Goal: Task Accomplishment & Management: Use online tool/utility

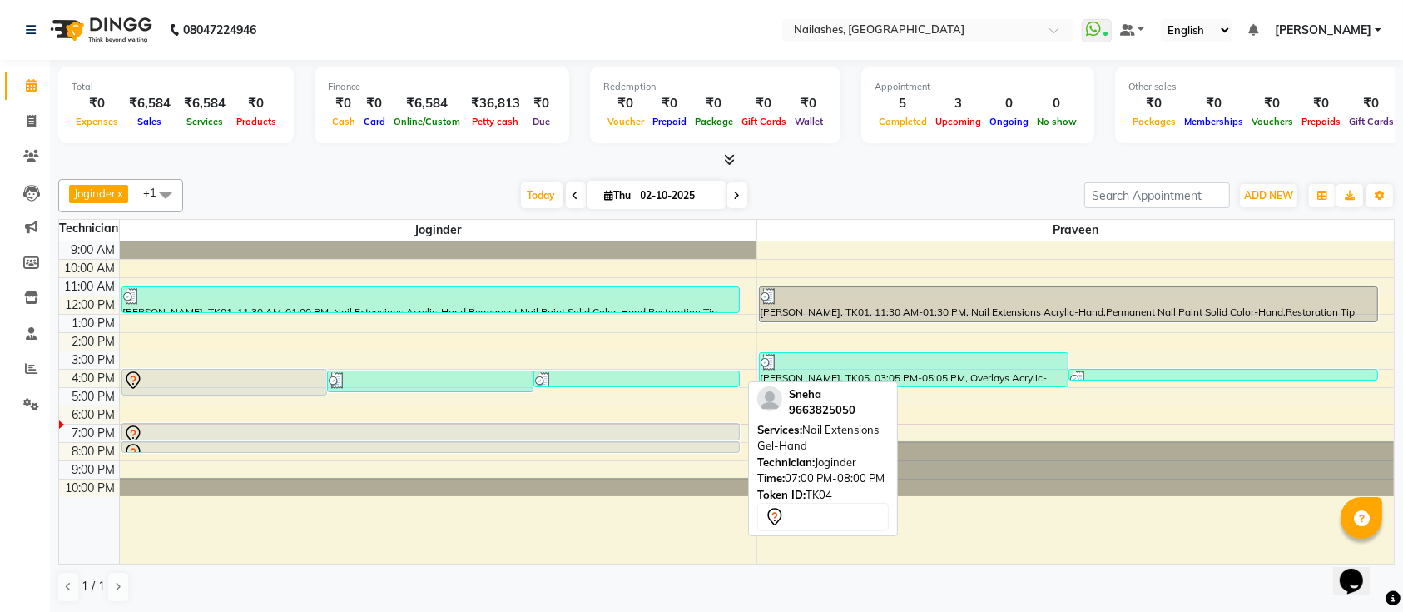
click at [396, 438] on div at bounding box center [431, 439] width 618 height 7
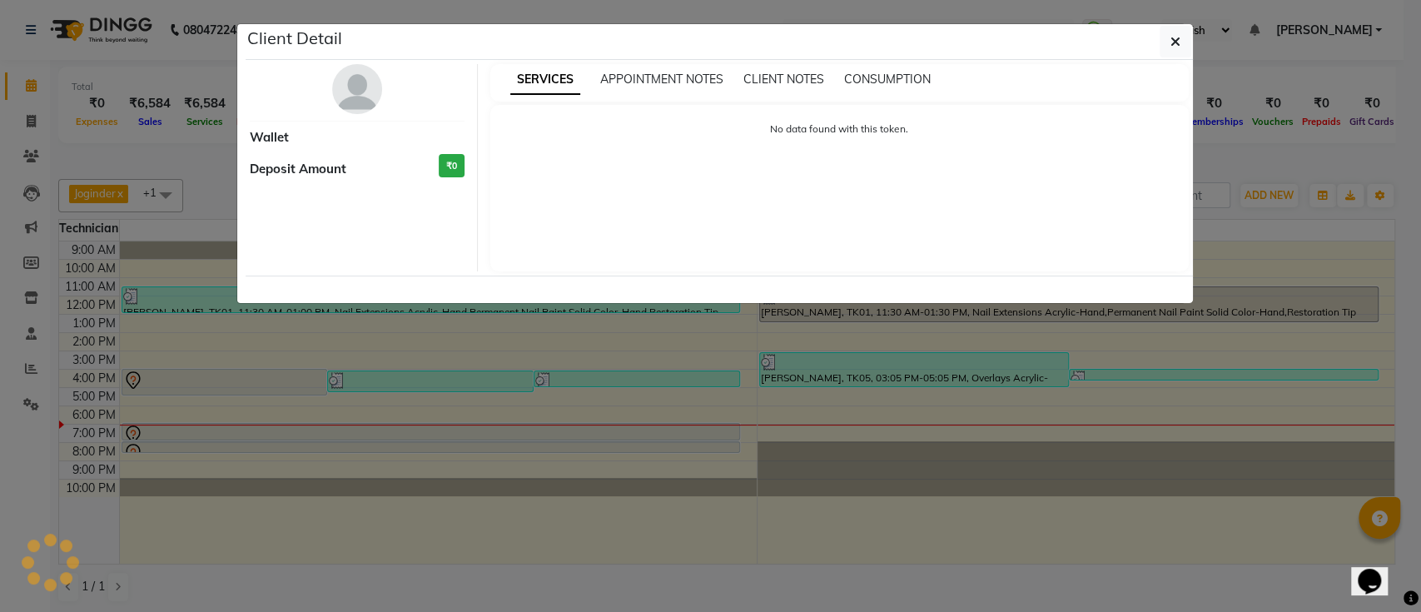
select select "7"
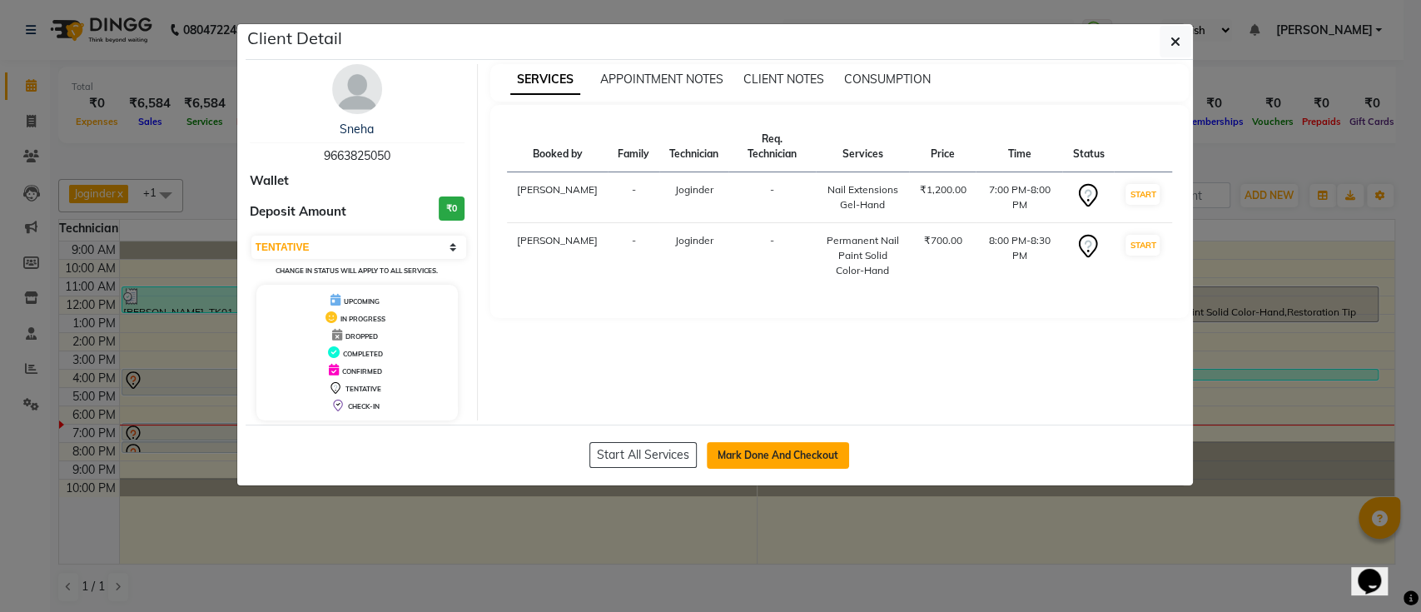
click at [799, 463] on button "Mark Done And Checkout" at bounding box center [778, 455] width 142 height 27
select select "service"
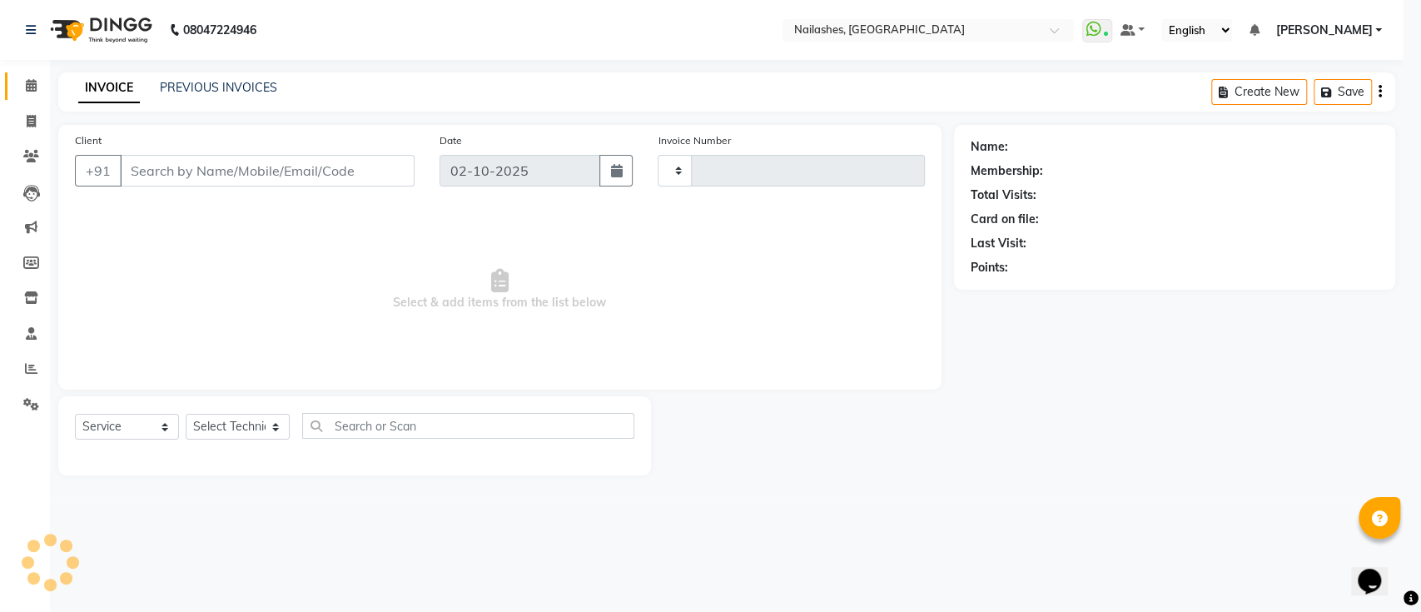
type input "0693"
select select "6187"
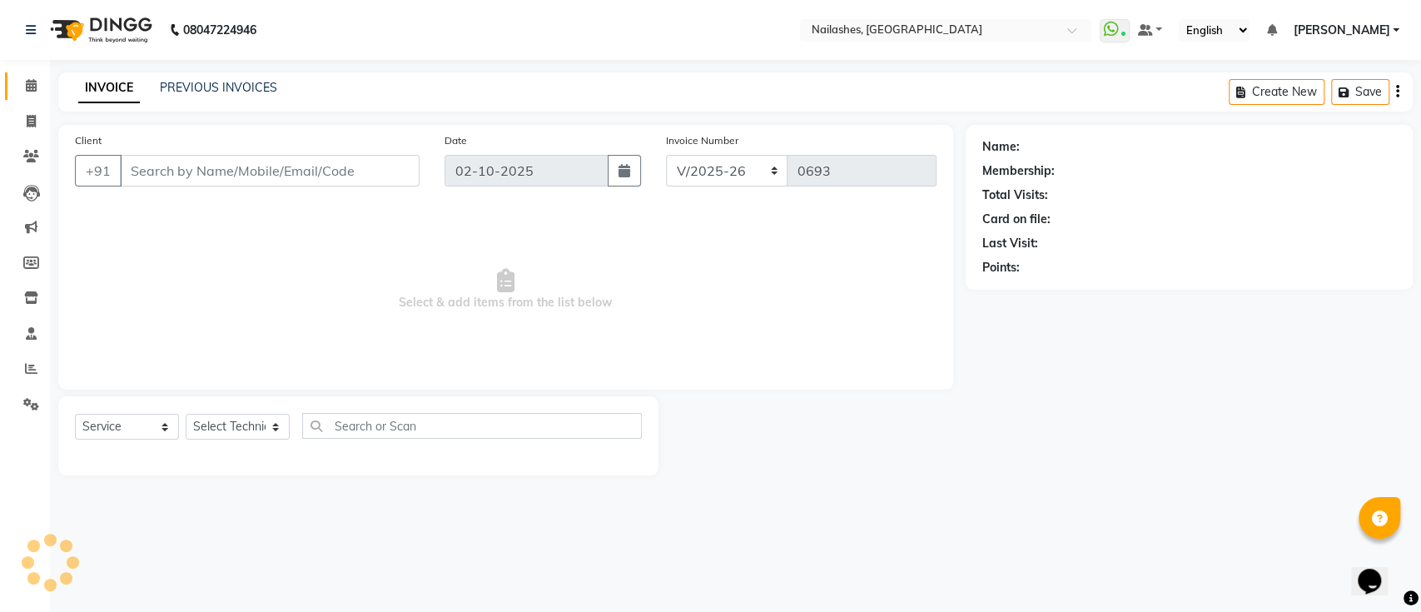
type input "9663825050"
select select "55218"
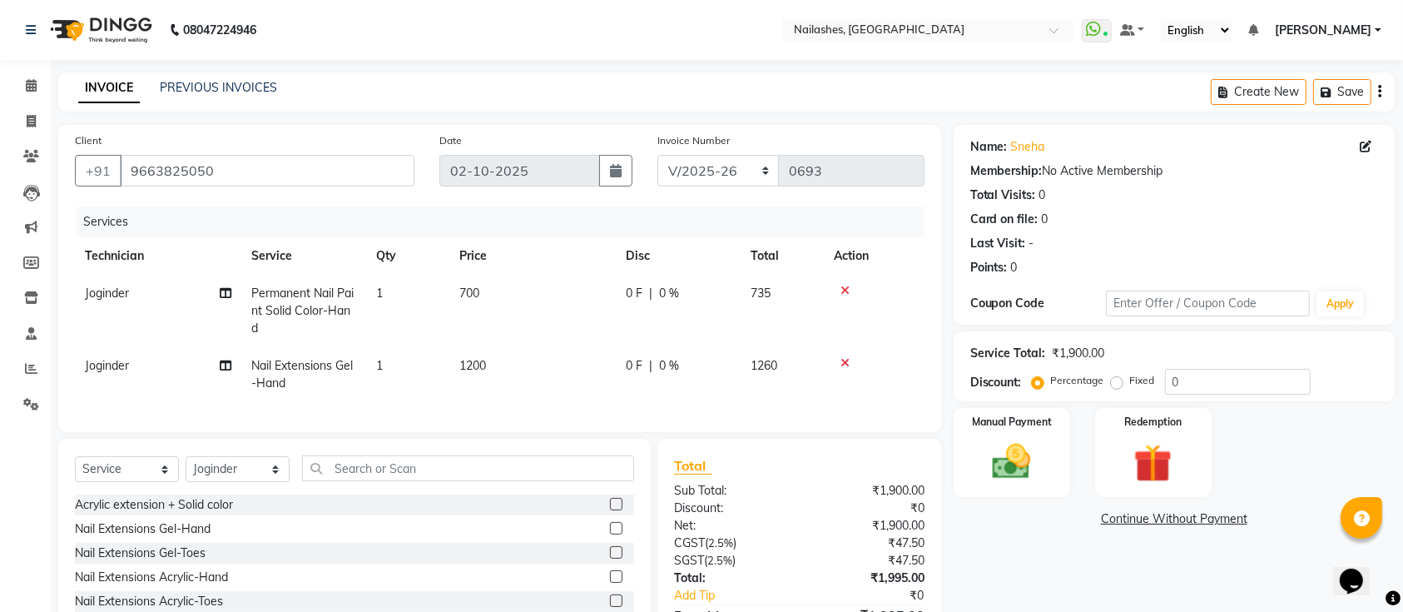
click at [847, 294] on icon at bounding box center [845, 291] width 9 height 12
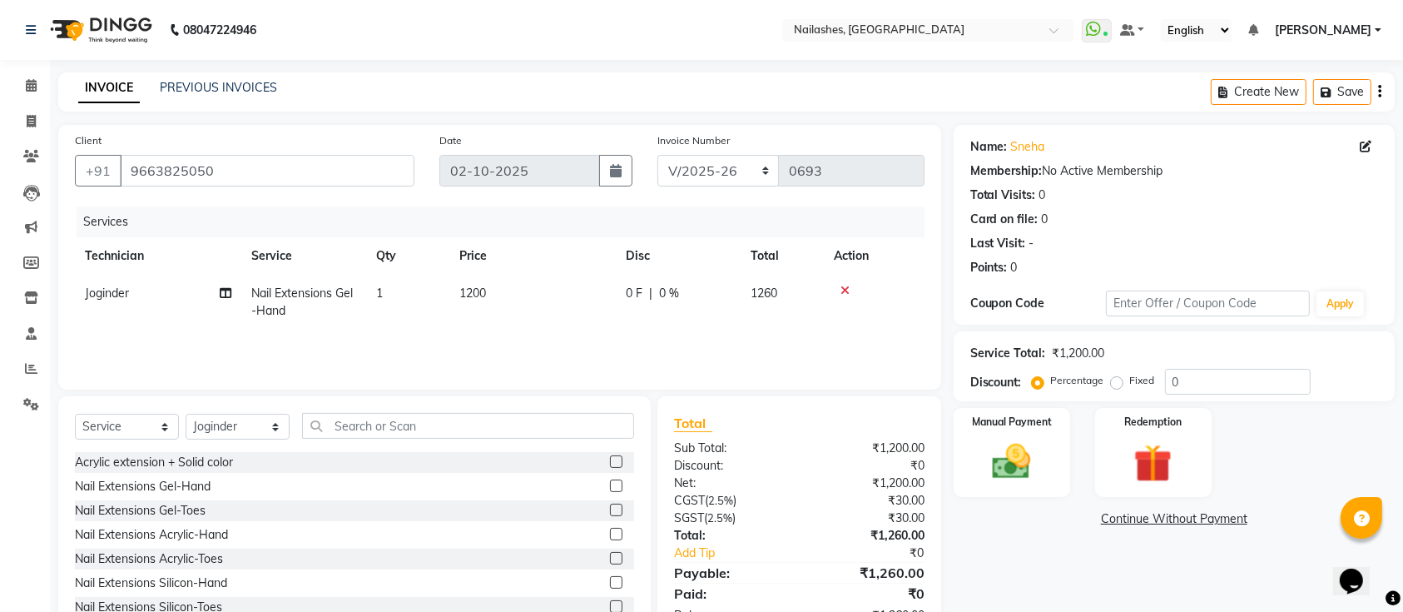
click at [847, 294] on icon at bounding box center [845, 291] width 9 height 12
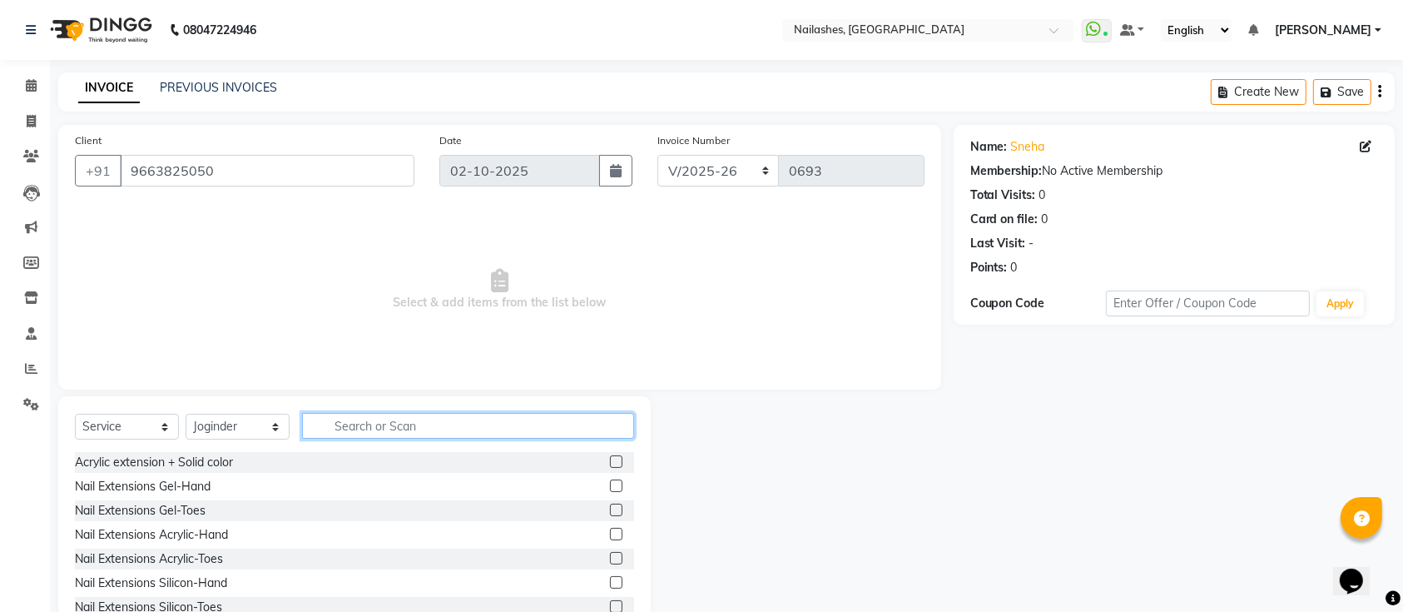
click at [451, 425] on input "text" at bounding box center [468, 426] width 332 height 26
type input "acr"
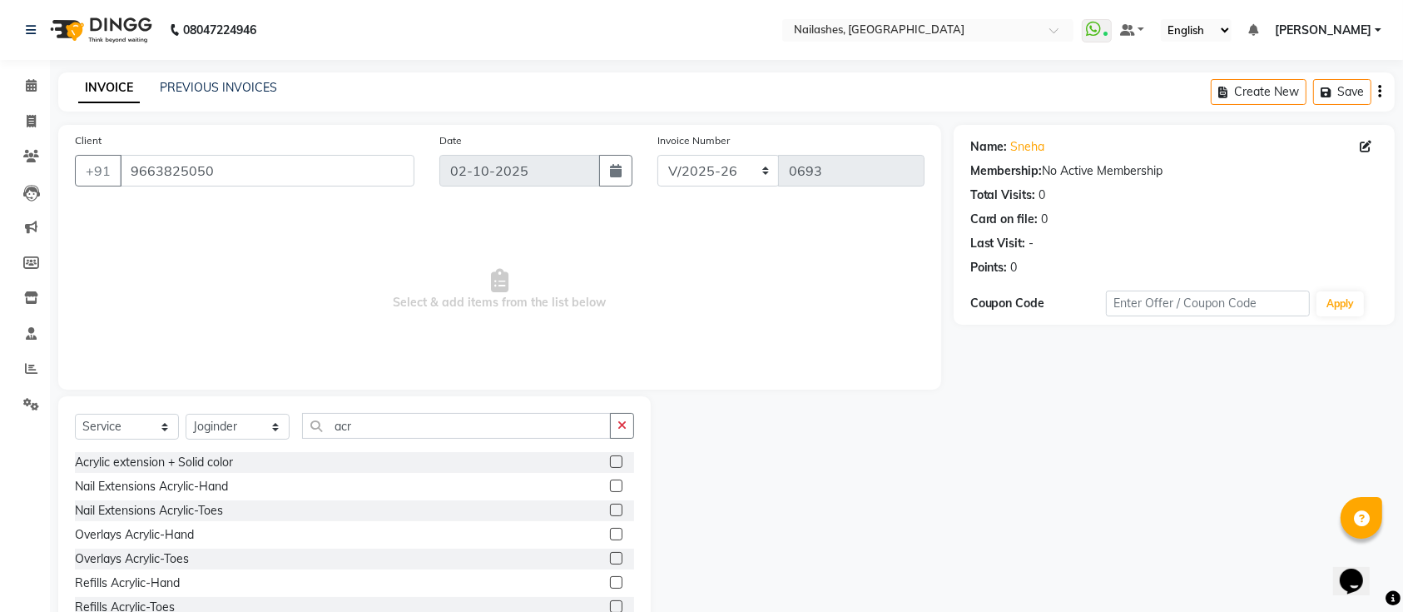
click at [610, 486] on label at bounding box center [616, 485] width 12 height 12
click at [610, 486] on input "checkbox" at bounding box center [615, 486] width 11 height 11
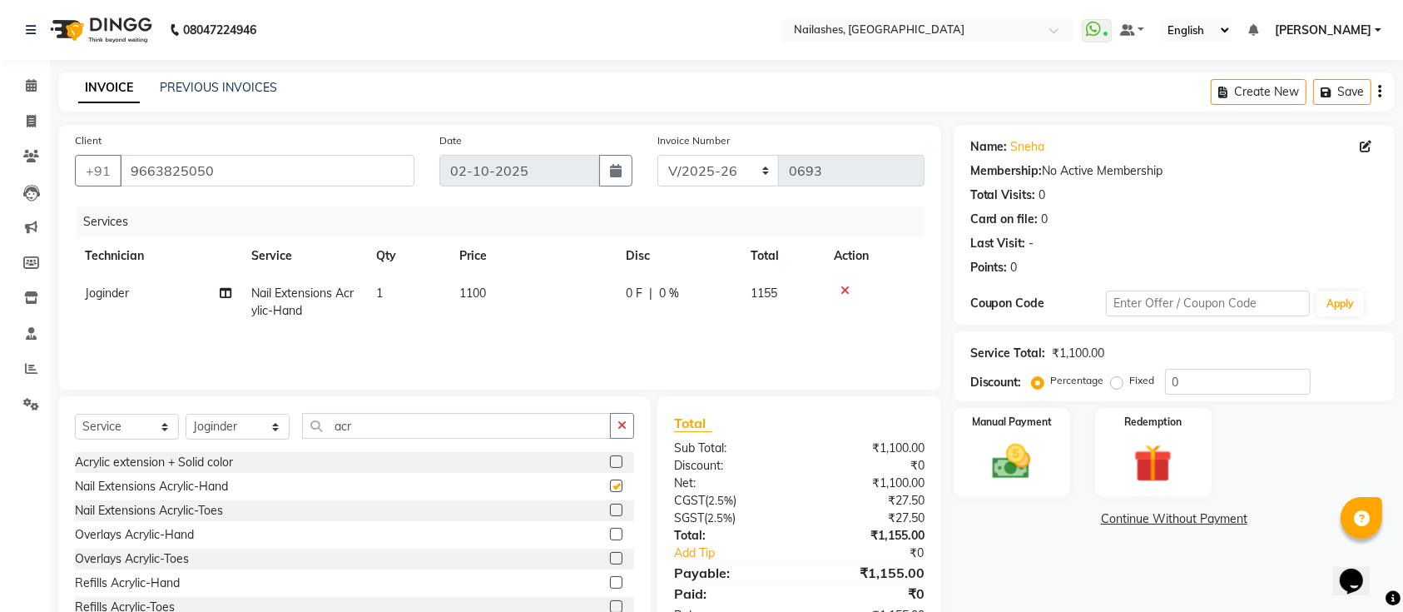
checkbox input "false"
click at [485, 419] on input "acr" at bounding box center [456, 426] width 309 height 26
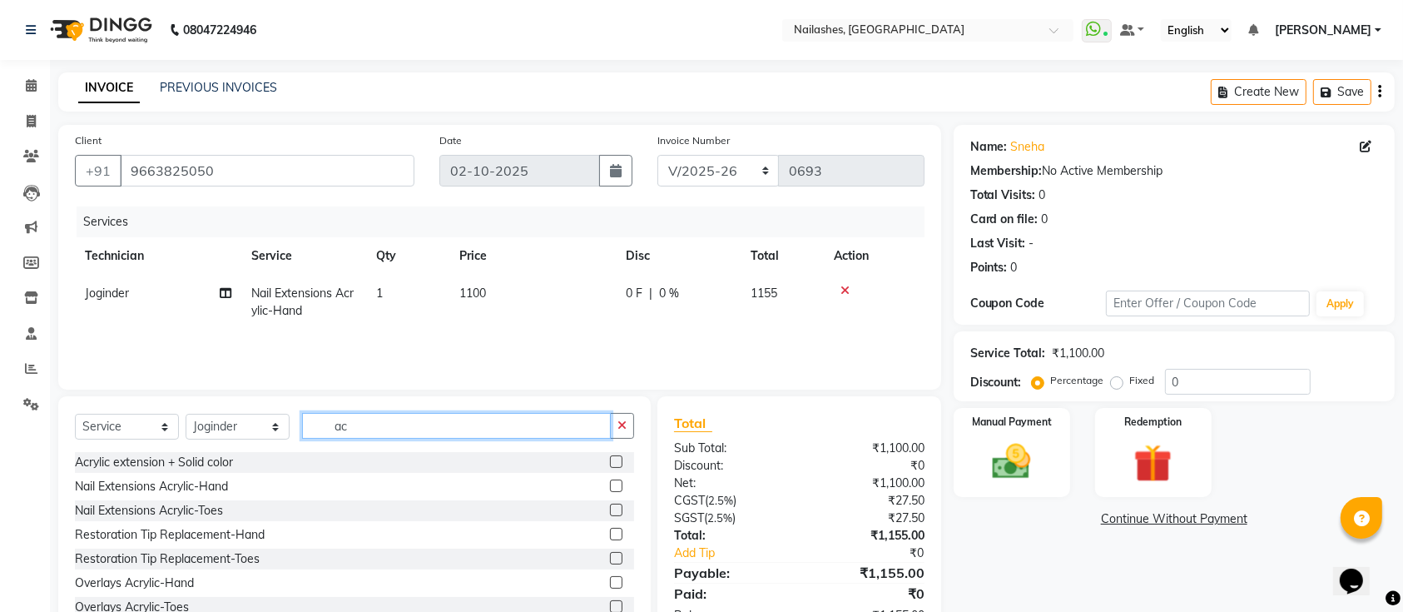
type input "a"
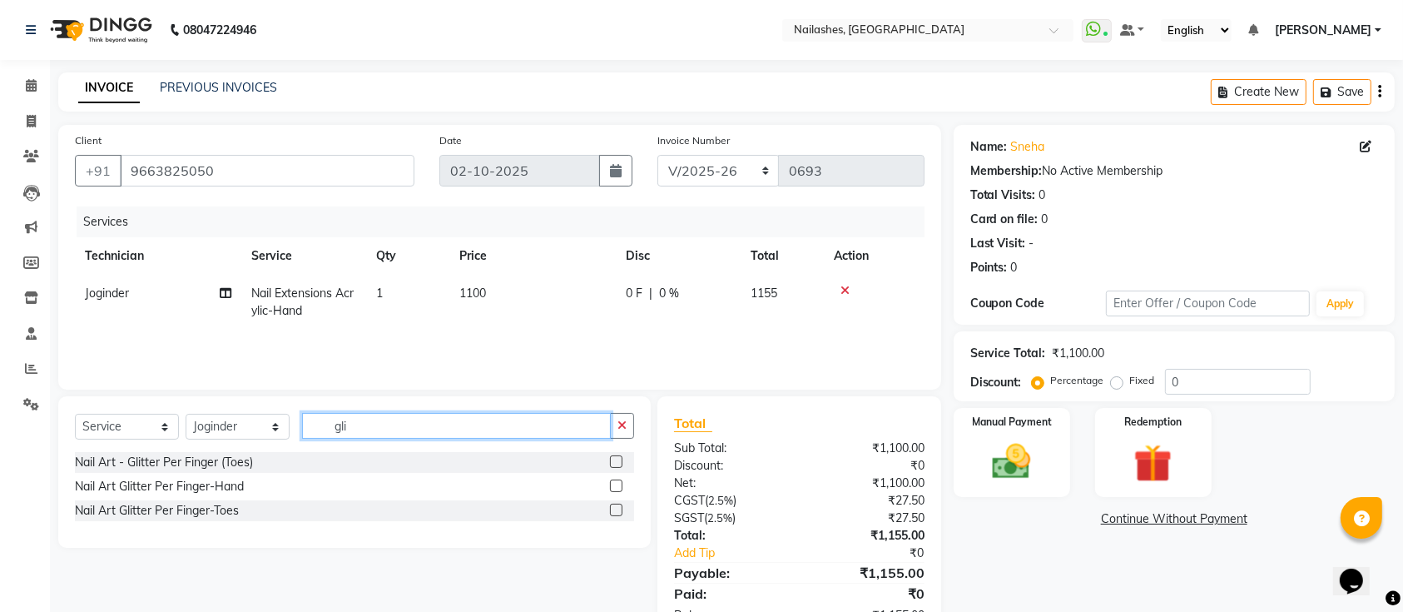
type input "gli"
click at [613, 489] on label at bounding box center [616, 485] width 12 height 12
click at [613, 489] on input "checkbox" at bounding box center [615, 486] width 11 height 11
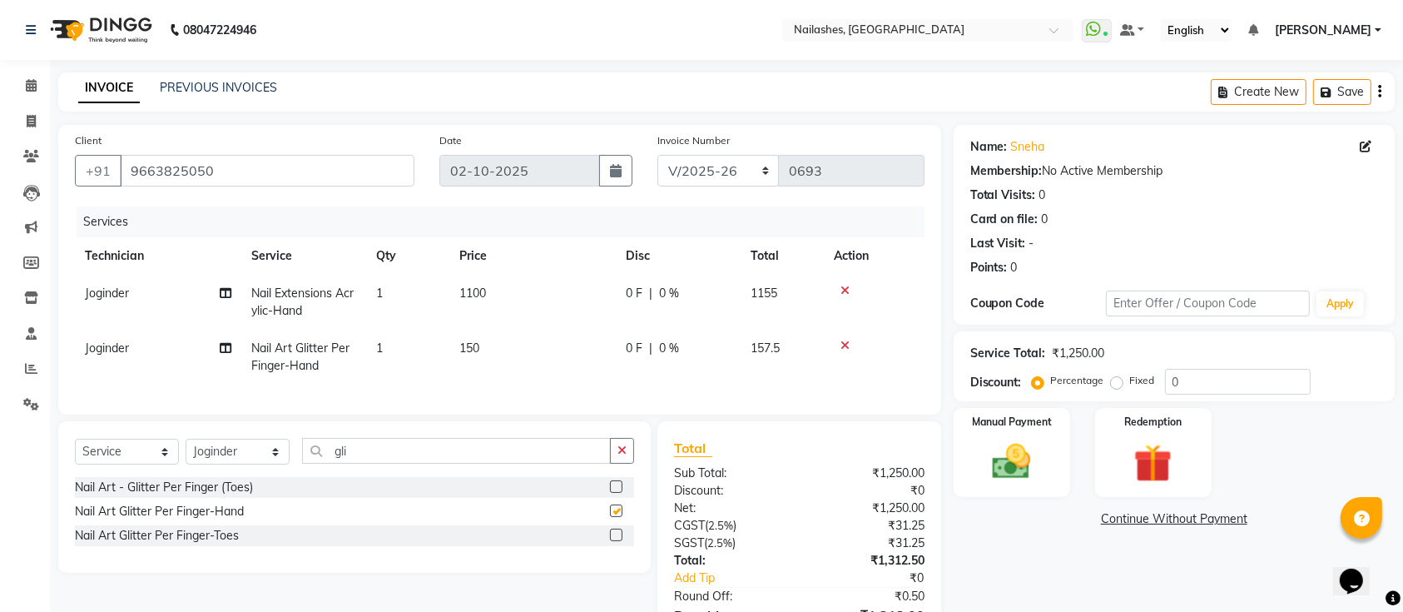
checkbox input "false"
click at [484, 340] on td "150" at bounding box center [532, 357] width 166 height 55
select select "55218"
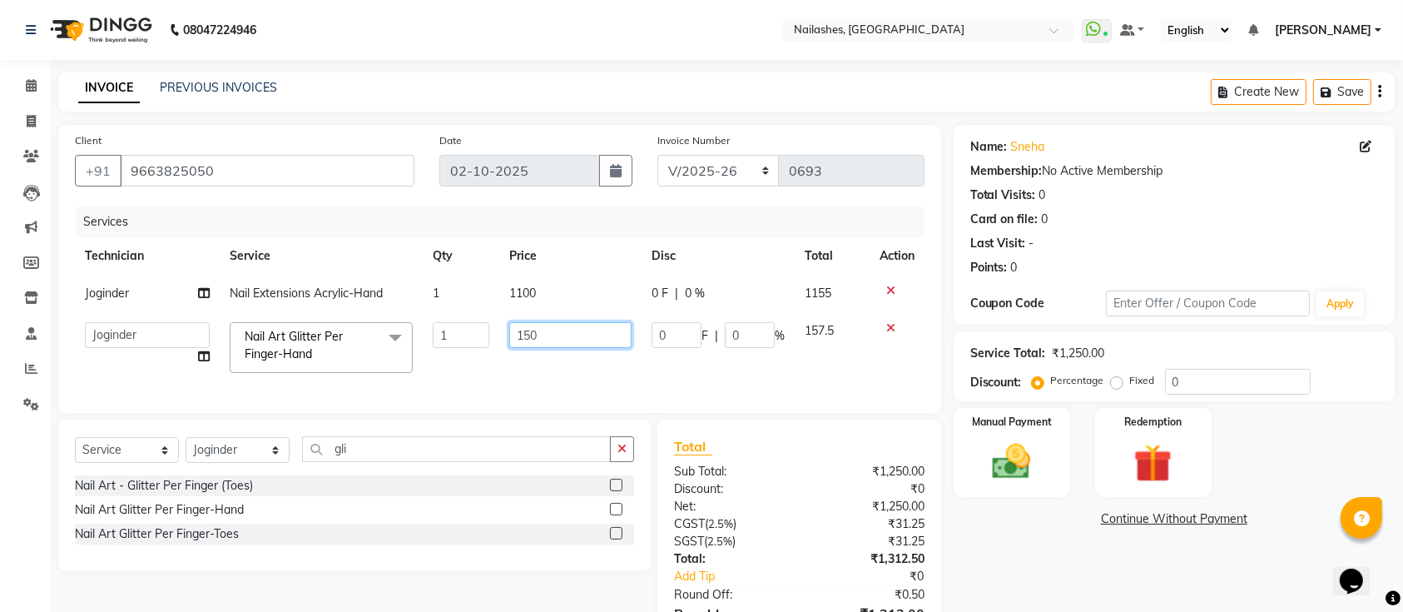
click at [534, 330] on input "150" at bounding box center [570, 335] width 122 height 26
type input "100"
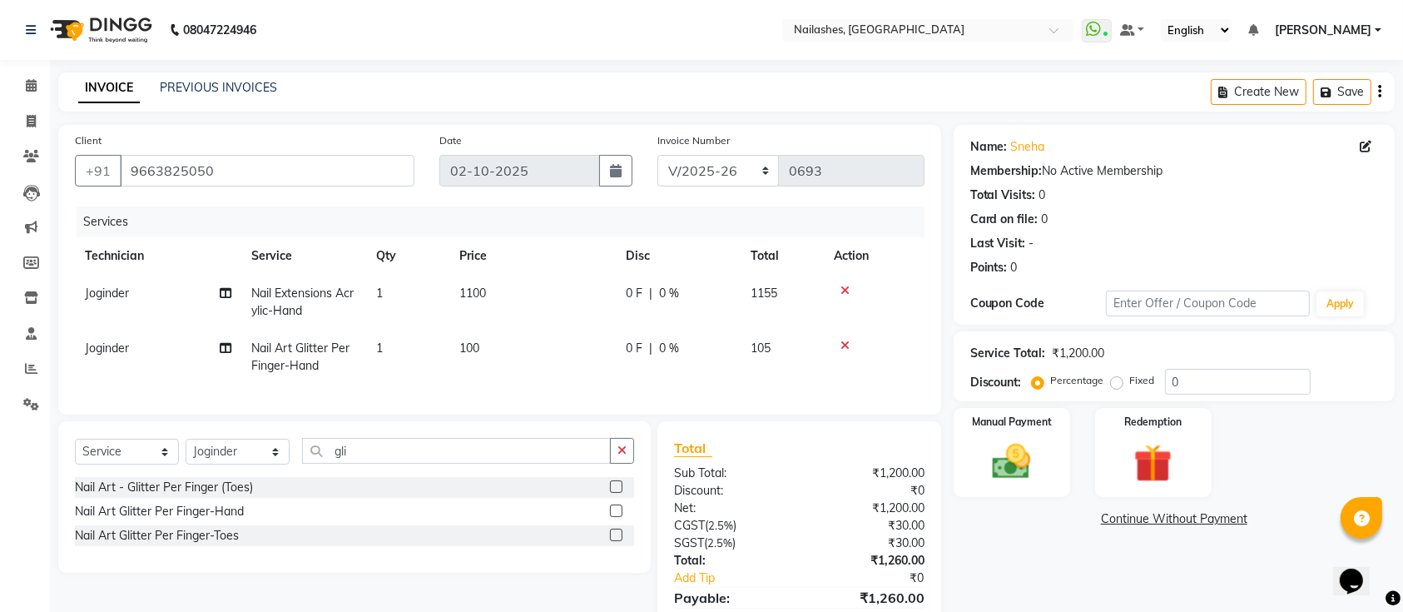
click at [469, 311] on tbody "Joginder Nail Extensions Acrylic-Hand 1 1100 0 F | 0 % 1155 Joginder Nail Art G…" at bounding box center [500, 330] width 850 height 110
click at [472, 291] on span "1100" at bounding box center [472, 293] width 27 height 15
select select "55218"
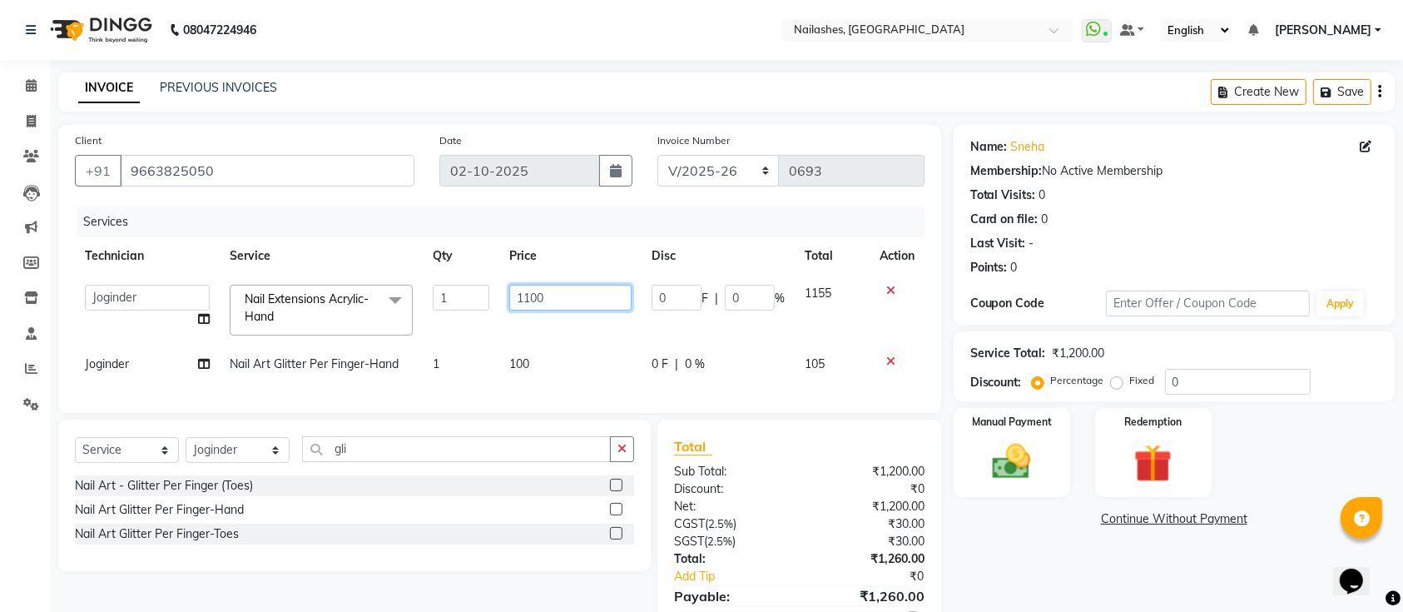
click at [532, 297] on input "1100" at bounding box center [570, 298] width 122 height 26
type input "1000"
click at [673, 337] on tbody "Aashu Ajay [PERSON_NAME] [PERSON_NAME] Manager [PERSON_NAME] Tapas [PERSON_NAME…" at bounding box center [500, 329] width 850 height 108
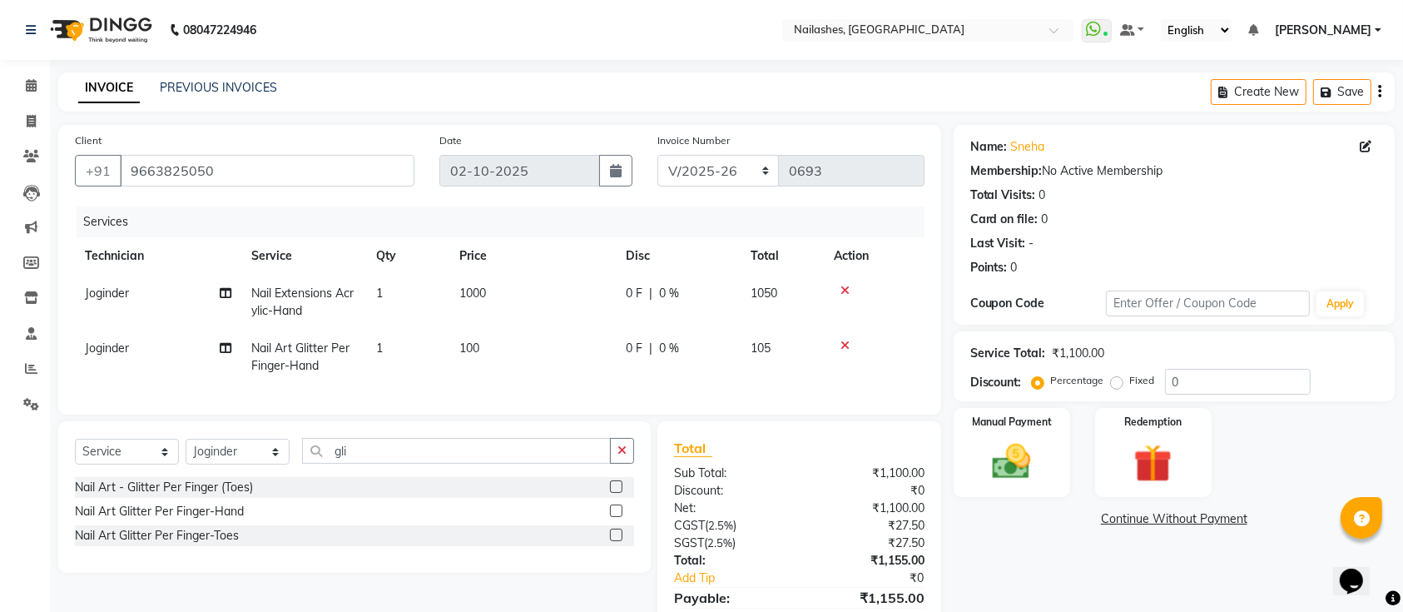
scroll to position [95, 0]
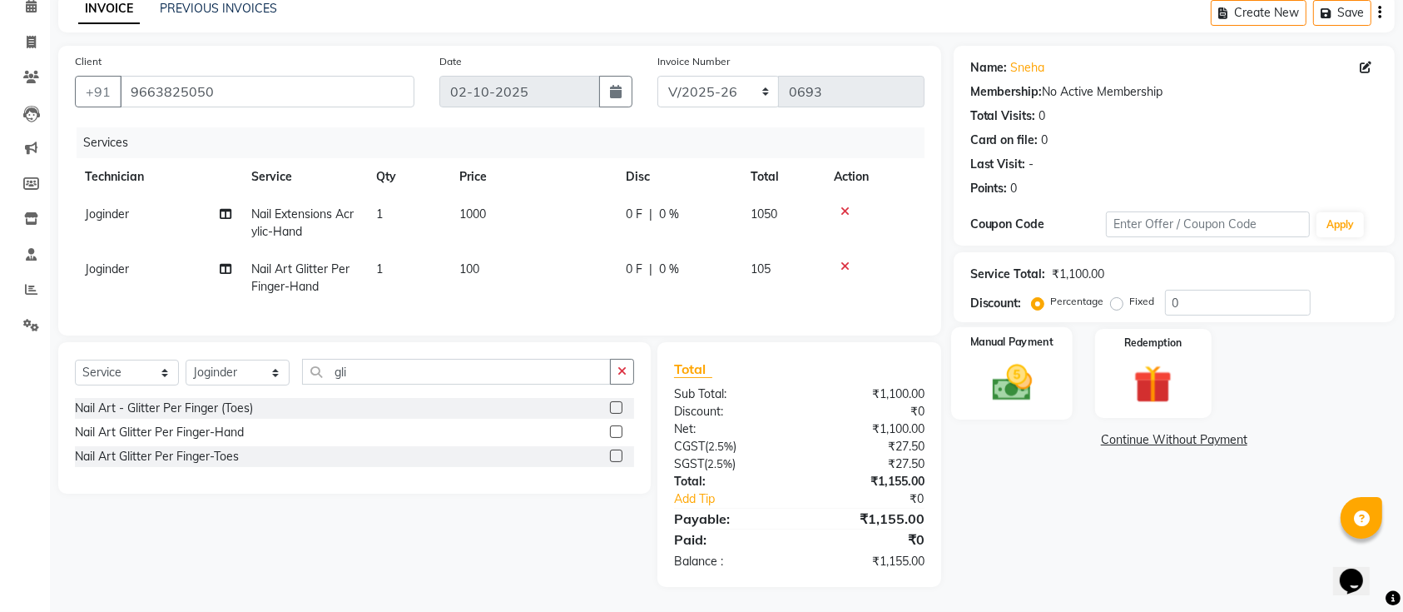
click at [1023, 389] on img at bounding box center [1012, 383] width 65 height 46
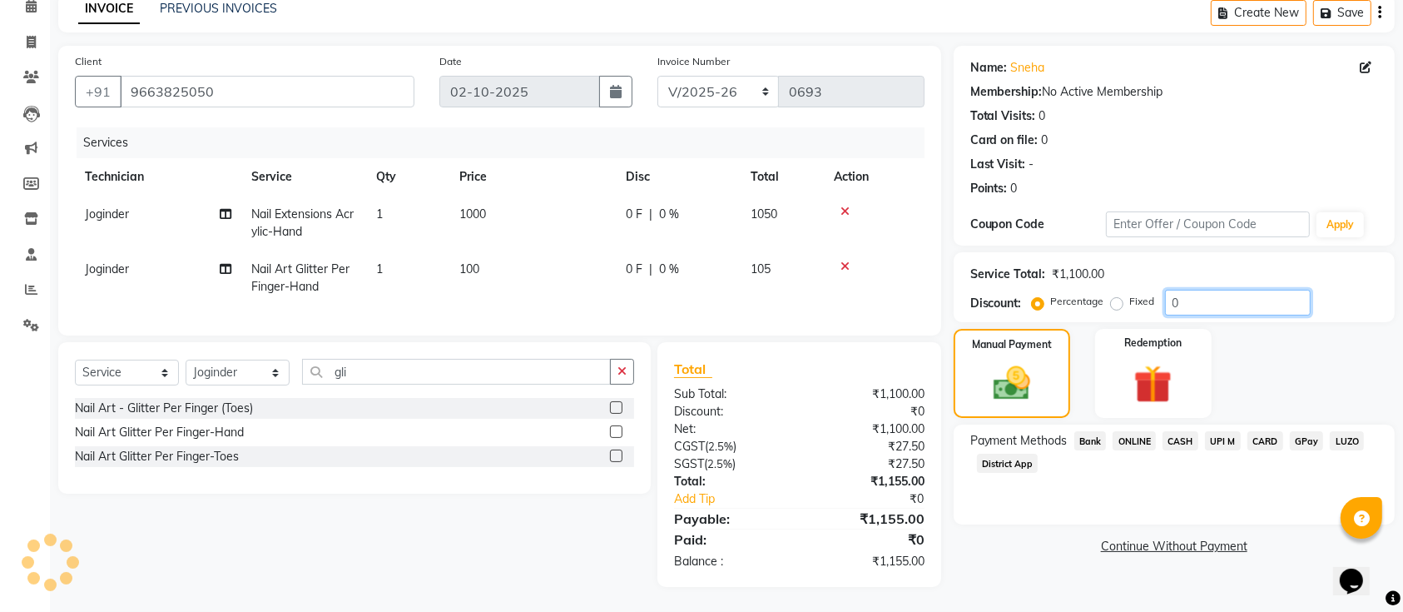
click at [1223, 291] on input "0" at bounding box center [1238, 303] width 146 height 26
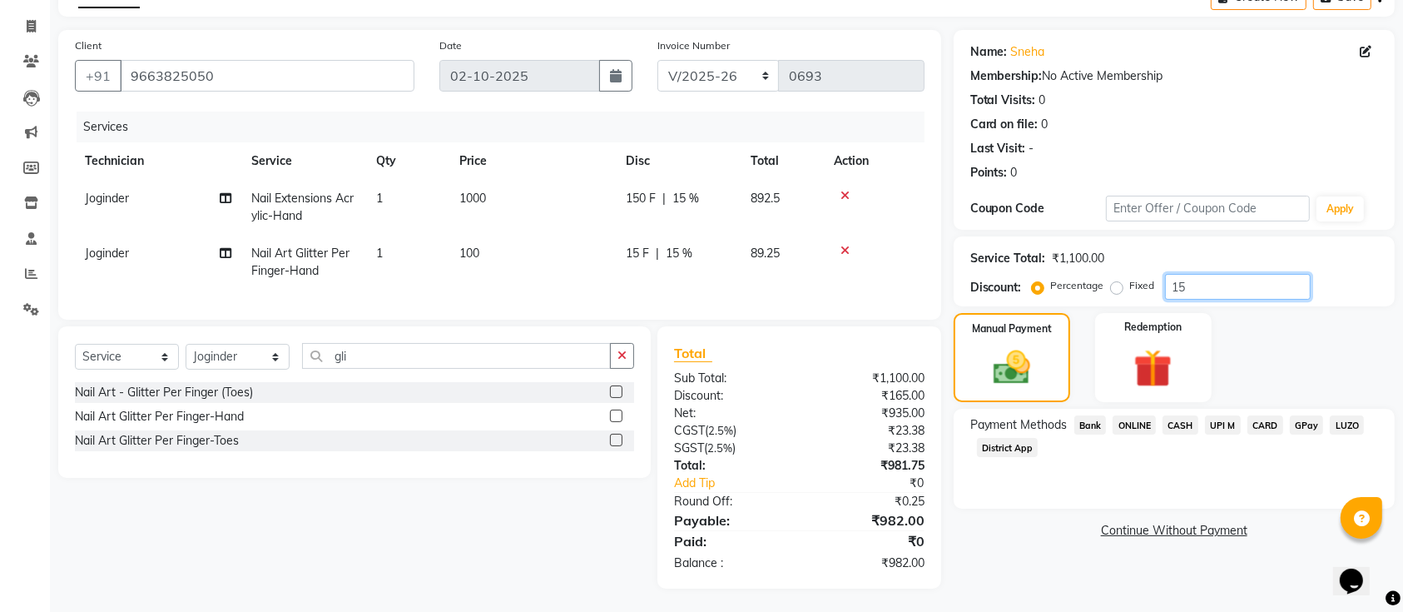
type input "15"
click at [1132, 434] on span "ONLINE" at bounding box center [1134, 424] width 43 height 19
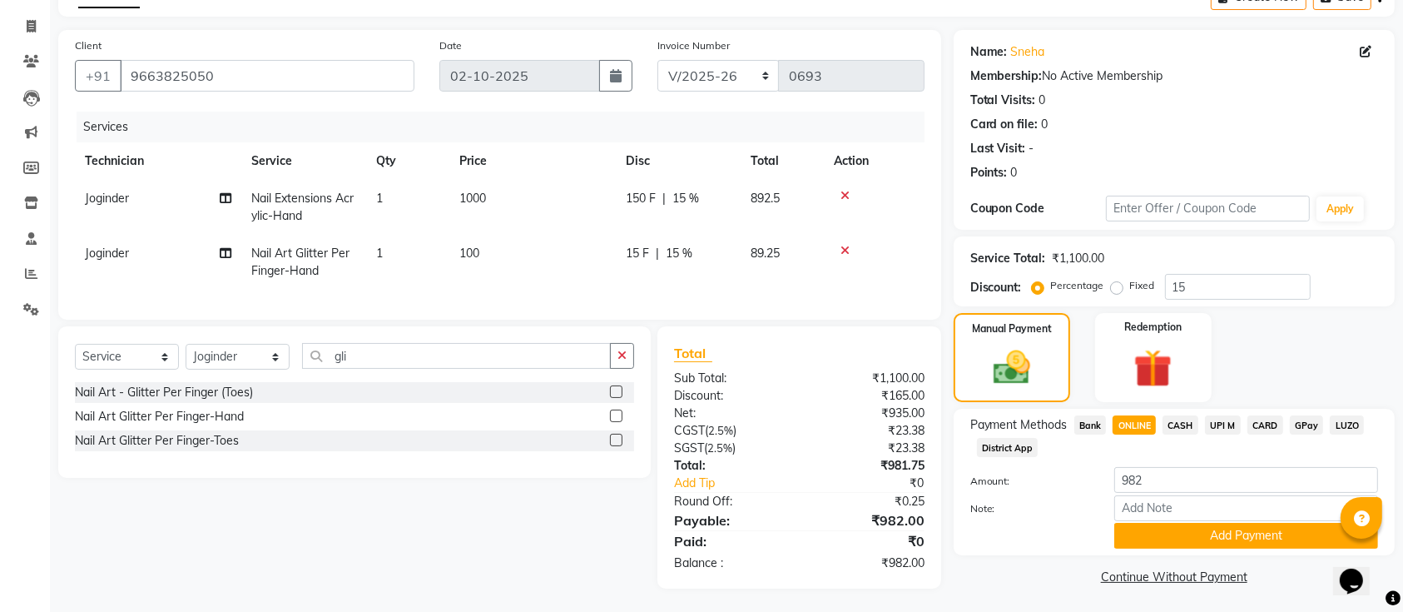
click at [505, 253] on td "100" at bounding box center [532, 262] width 166 height 55
select select "55218"
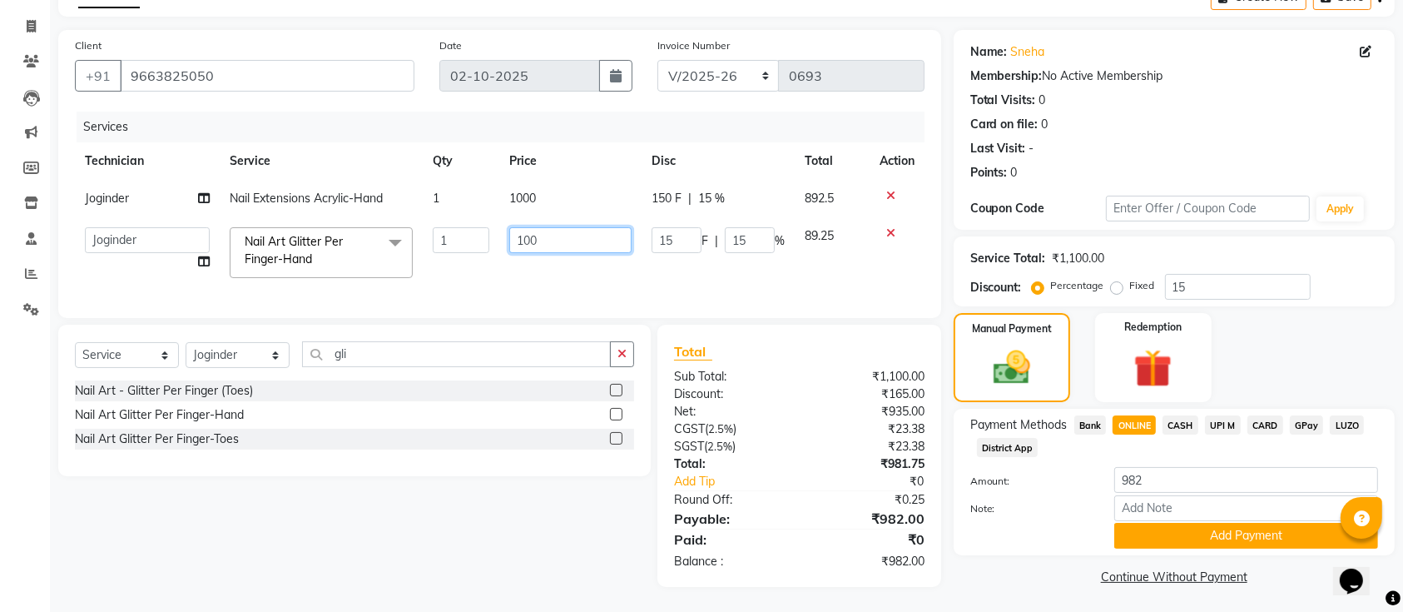
click at [546, 243] on input "100" at bounding box center [570, 240] width 122 height 26
type input "1000"
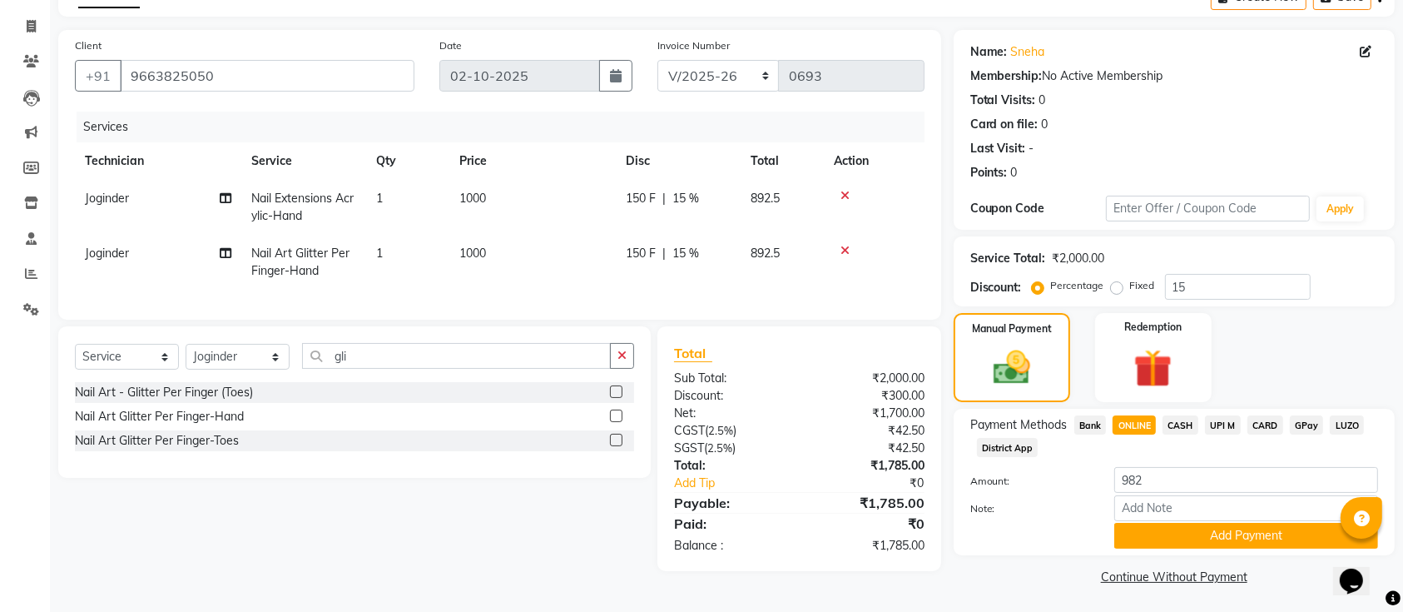
click at [613, 275] on td "1000" at bounding box center [532, 262] width 166 height 55
select select "55218"
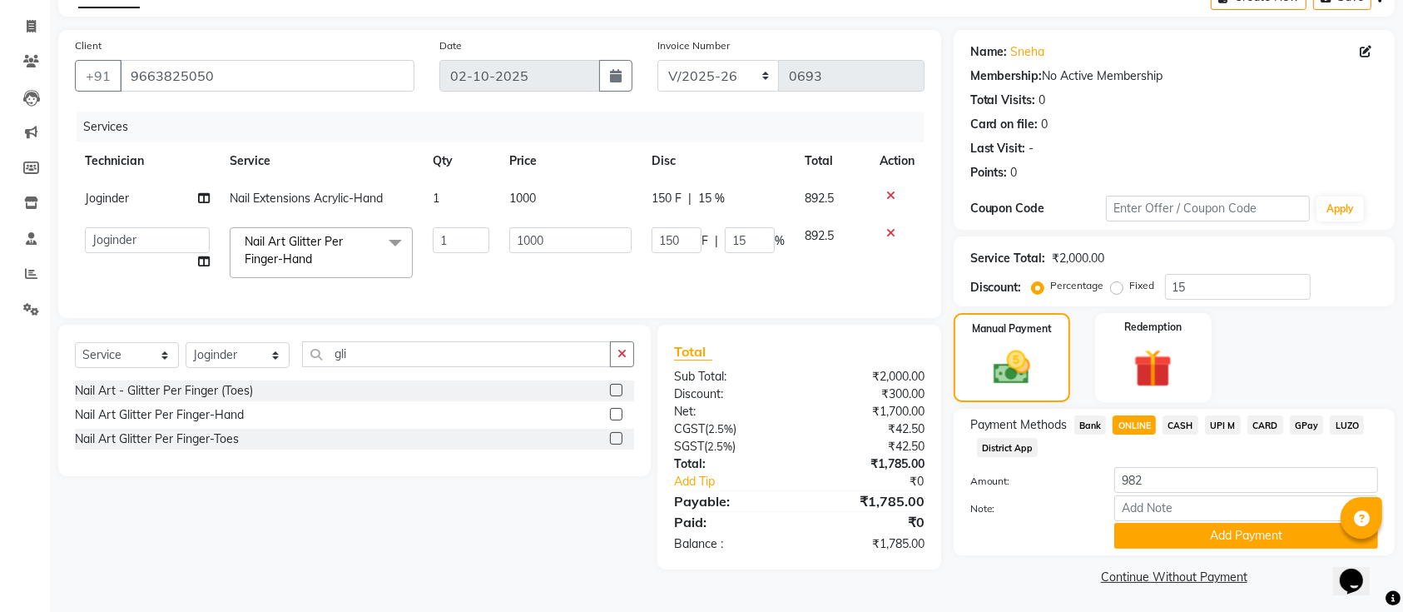
scroll to position [97, 0]
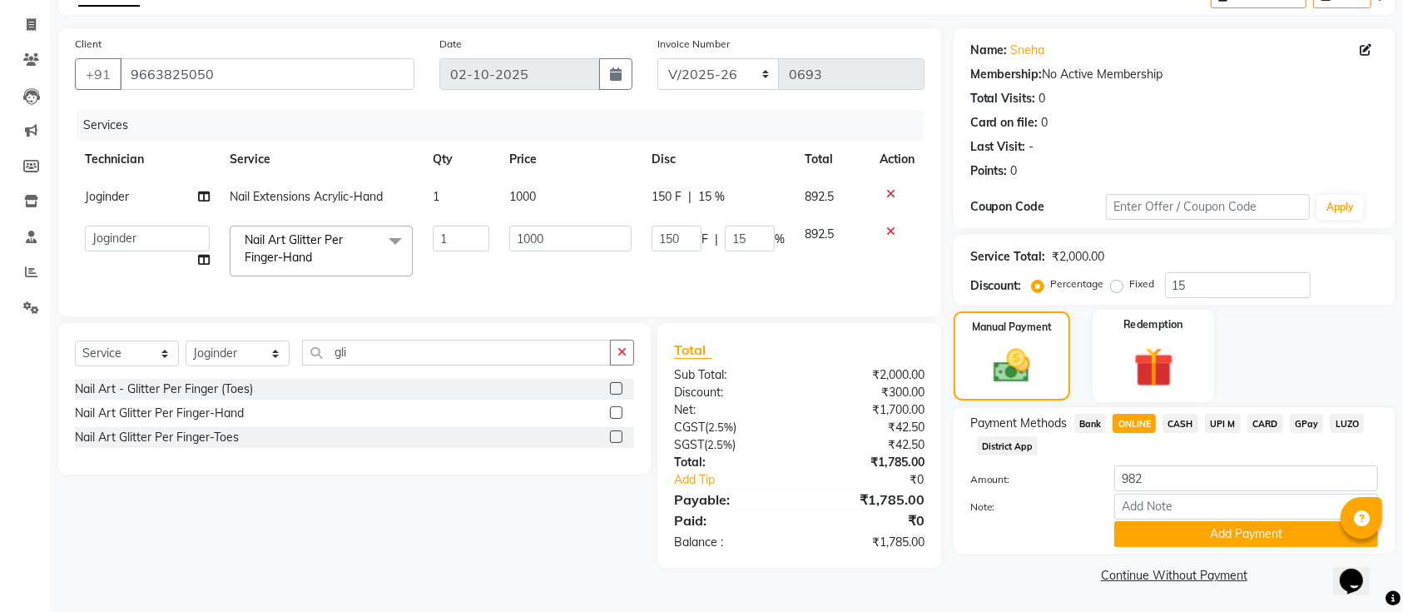
click at [1104, 325] on div "Redemption" at bounding box center [1154, 356] width 122 height 93
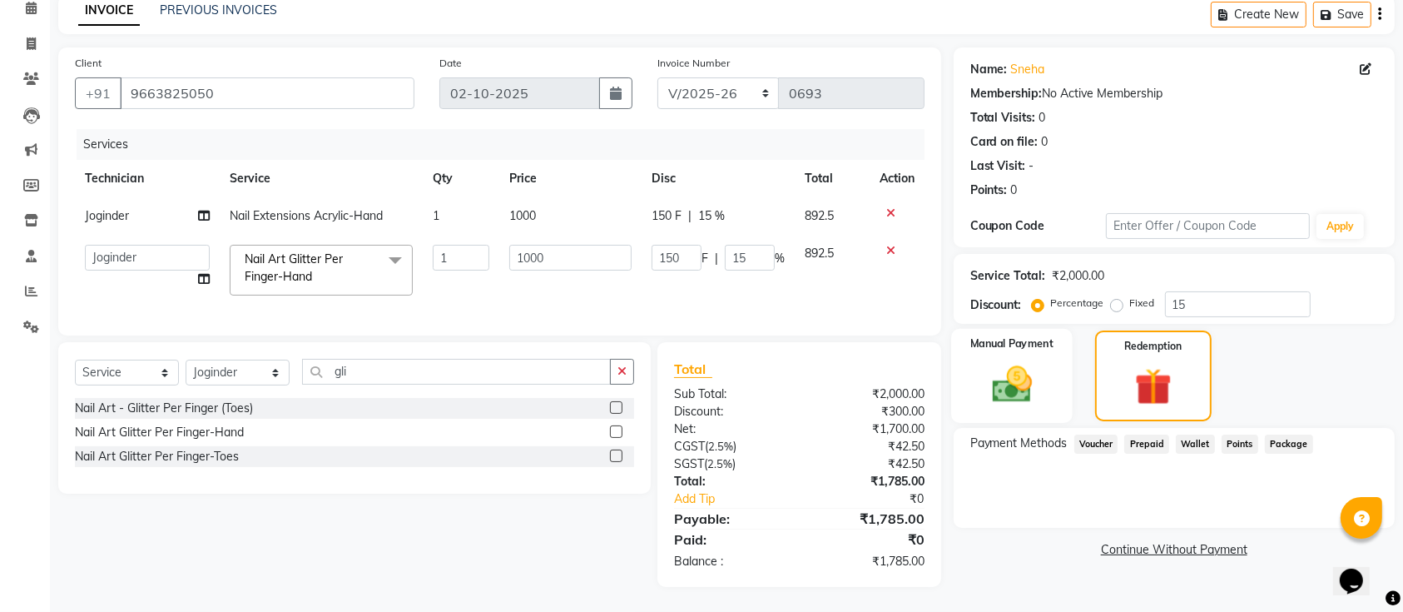
click at [1031, 338] on div "Manual Payment" at bounding box center [1012, 376] width 122 height 94
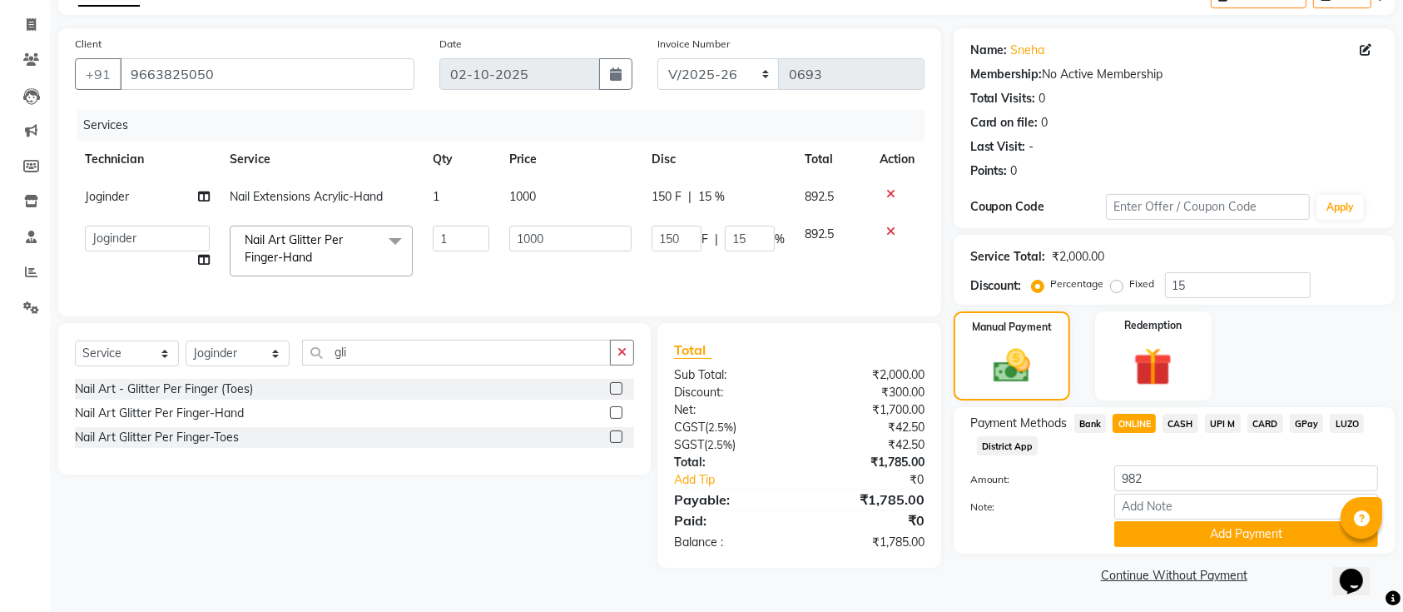
click at [1086, 423] on span "Bank" at bounding box center [1091, 423] width 32 height 19
type input "1785"
click at [1119, 424] on span "ONLINE" at bounding box center [1134, 423] width 43 height 19
click at [1168, 554] on div "Name: Sneha Membership: No Active Membership Total Visits: 0 Card on file: 0 La…" at bounding box center [1181, 307] width 454 height 559
click at [1160, 549] on div "Payment Methods Bank ONLINE CASH UPI M CARD GPay LUZO District App Amount: 1785…" at bounding box center [1174, 480] width 441 height 146
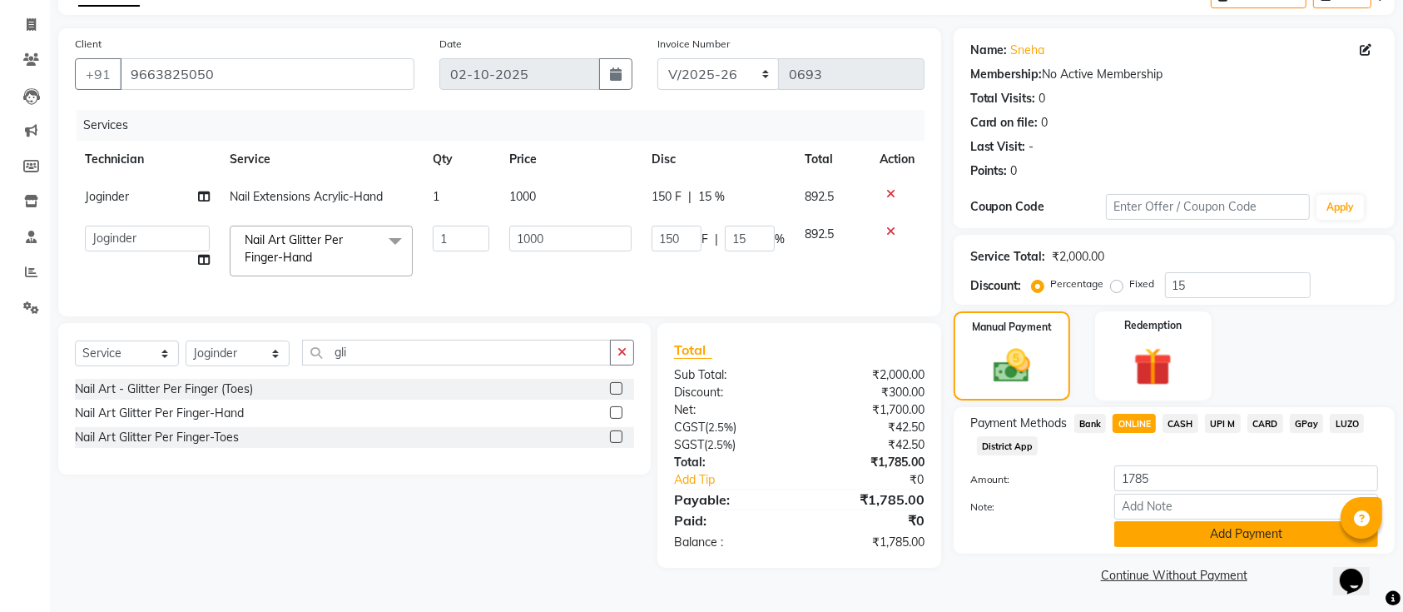
click at [1153, 542] on button "Add Payment" at bounding box center [1247, 534] width 264 height 26
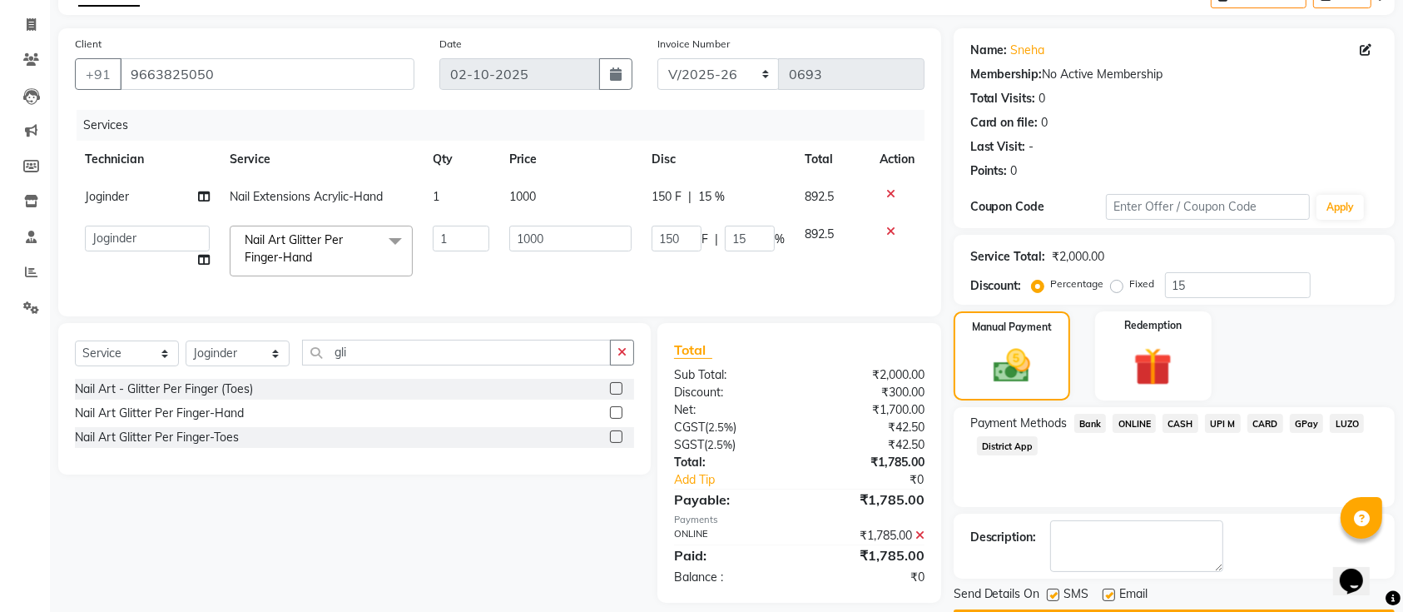
scroll to position [144, 0]
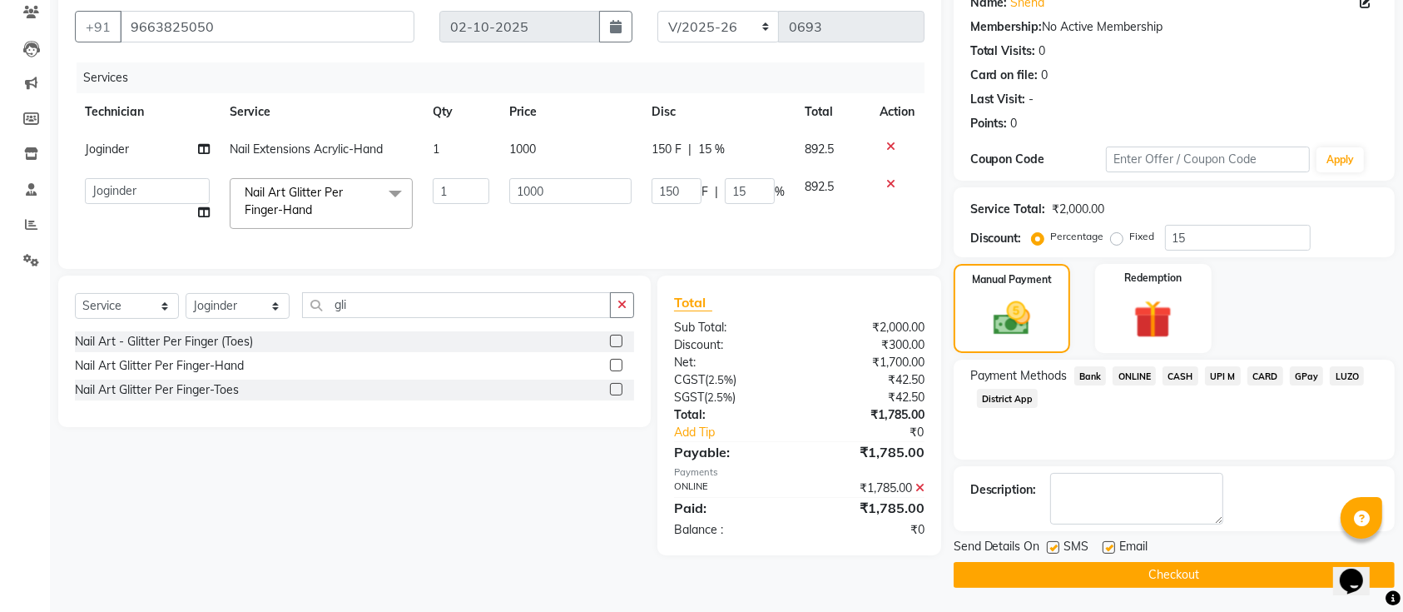
click at [1135, 569] on button "Checkout" at bounding box center [1174, 575] width 441 height 26
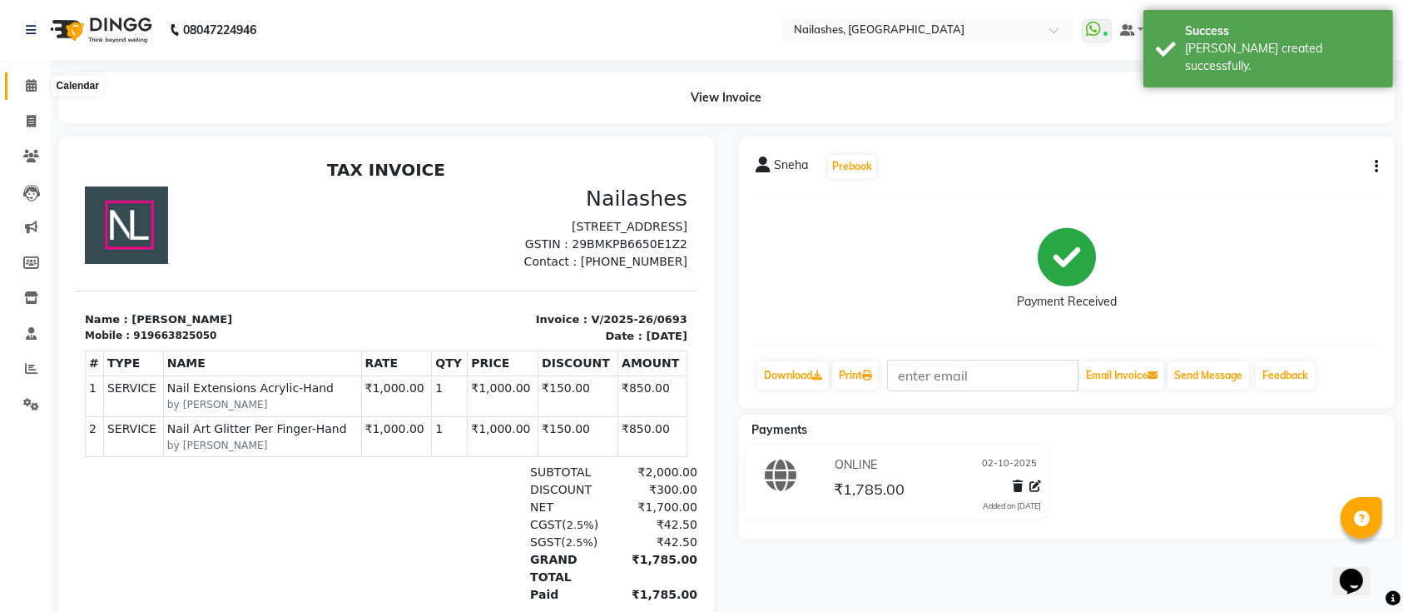
click at [19, 94] on span at bounding box center [31, 86] width 29 height 19
